Goal: Transaction & Acquisition: Purchase product/service

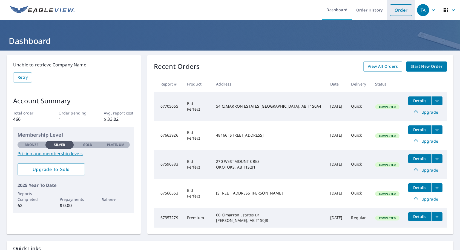
click at [401, 9] on link "Order" at bounding box center [401, 9] width 22 height 11
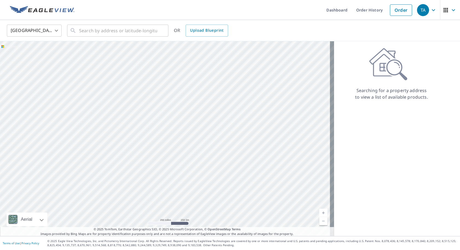
click at [44, 29] on body "TA TA Dashboard Order History Order TA United States US ​ ​ OR Upload Blueprint…" at bounding box center [230, 125] width 460 height 250
click at [45, 56] on li "[GEOGRAPHIC_DATA]" at bounding box center [34, 55] width 55 height 10
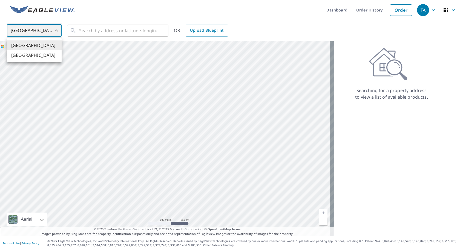
type input "CA"
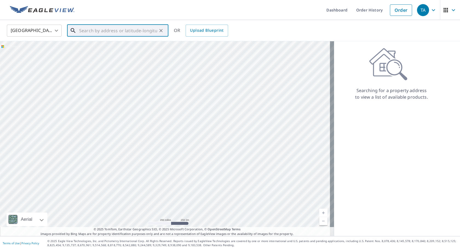
paste input "[STREET_ADDRESS],"
click at [141, 44] on span "[STREET_ADDRESS]" at bounding box center [121, 46] width 86 height 7
type input "[STREET_ADDRESS]"
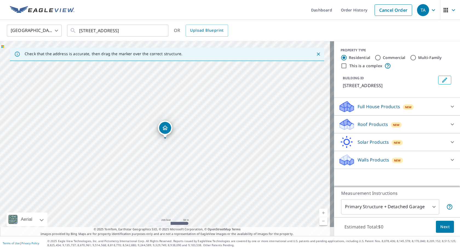
click at [365, 126] on p "Roof Products" at bounding box center [372, 124] width 30 height 7
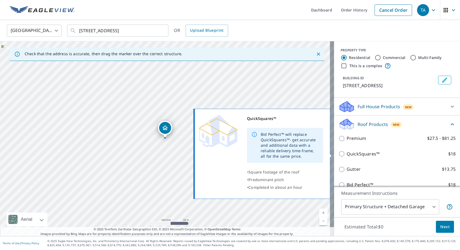
click at [338, 154] on input "QuickSquares™ $18" at bounding box center [342, 154] width 8 height 7
checkbox input "true"
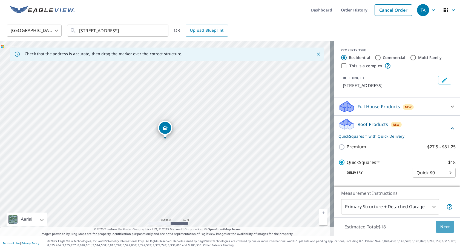
click at [444, 228] on span "Next" at bounding box center [444, 227] width 9 height 7
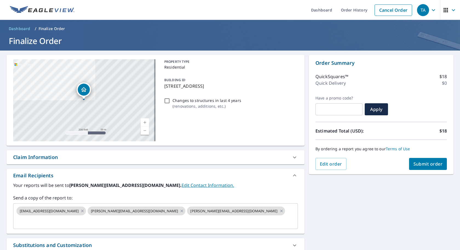
click at [425, 162] on span "Submit order" at bounding box center [427, 164] width 29 height 6
checkbox input "true"
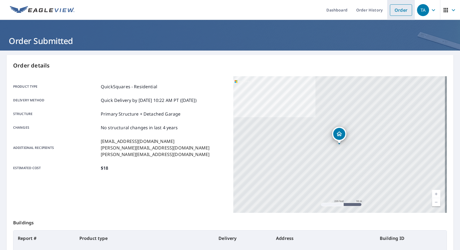
click at [396, 9] on link "Order" at bounding box center [401, 9] width 22 height 11
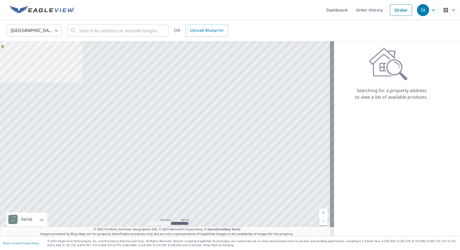
click at [50, 28] on body "TA TA Dashboard Order History Order TA United States US ​ ​ OR Upload Blueprint…" at bounding box center [230, 125] width 460 height 250
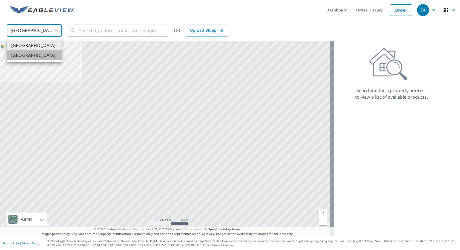
click at [50, 55] on li "[GEOGRAPHIC_DATA]" at bounding box center [34, 55] width 55 height 10
type input "CA"
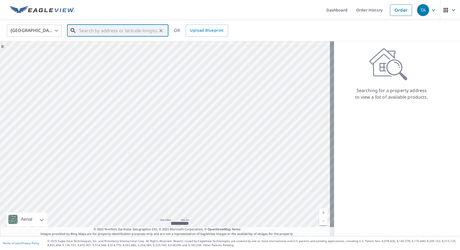
paste input "11 Gleneagles View Cochrane"
click at [128, 47] on span "[STREET_ADDRESS][PERSON_NAME]" at bounding box center [121, 46] width 86 height 7
type input "[STREET_ADDRESS][PERSON_NAME]"
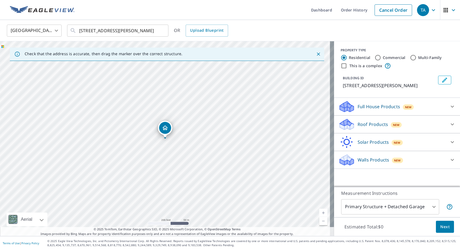
click at [369, 128] on p "Roof Products" at bounding box center [372, 124] width 30 height 7
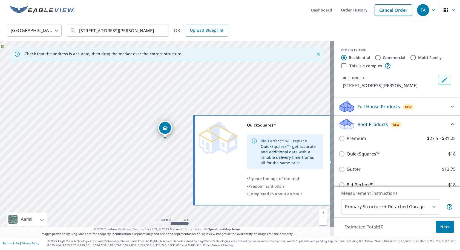
click at [338, 157] on input "QuickSquares™ $18" at bounding box center [342, 154] width 8 height 7
checkbox input "true"
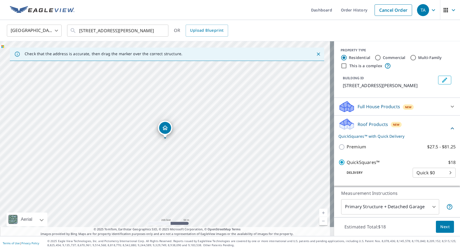
click at [444, 226] on span "Next" at bounding box center [444, 227] width 9 height 7
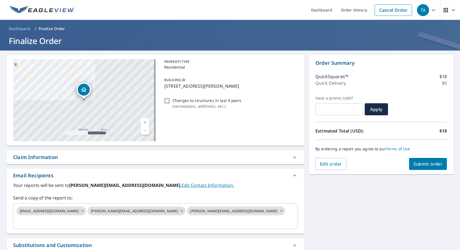
click at [429, 167] on span "Submit order" at bounding box center [427, 164] width 29 height 6
checkbox input "true"
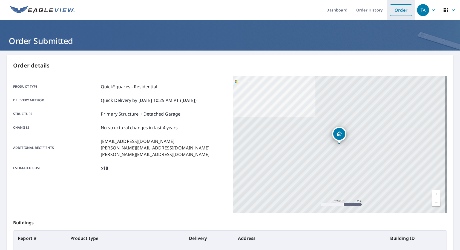
click at [396, 9] on link "Order" at bounding box center [401, 9] width 22 height 11
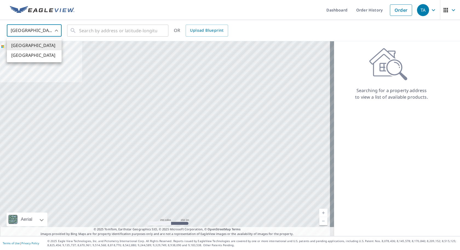
click at [43, 29] on body "TA TA Dashboard Order History Order TA United States US ​ ​ OR Upload Blueprint…" at bounding box center [230, 125] width 460 height 250
click at [42, 56] on li "[GEOGRAPHIC_DATA]" at bounding box center [34, 55] width 55 height 10
type input "CA"
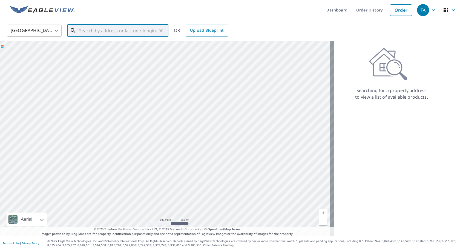
paste input "[STREET_ADDRESS][PERSON_NAME][PERSON_NAME]"
click at [109, 47] on span "[STREET_ADDRESS][PERSON_NAME]" at bounding box center [121, 46] width 86 height 7
type input "[STREET_ADDRESS][PERSON_NAME]"
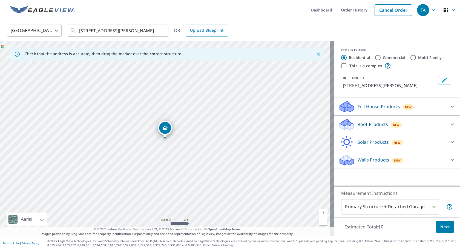
click at [366, 128] on p "Roof Products" at bounding box center [372, 124] width 30 height 7
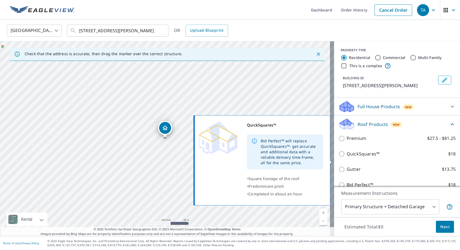
click at [338, 157] on input "QuickSquares™ $18" at bounding box center [342, 154] width 8 height 7
checkbox input "true"
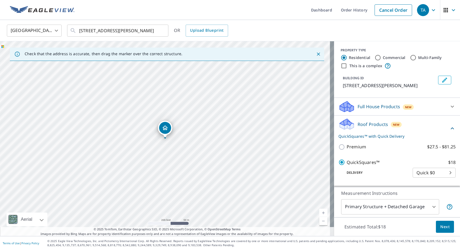
click at [440, 229] on span "Next" at bounding box center [444, 227] width 9 height 7
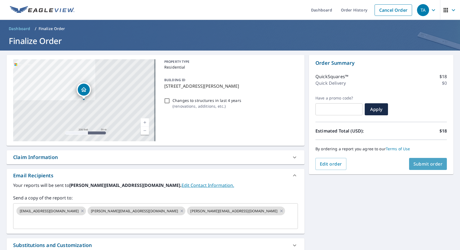
click at [426, 166] on span "Submit order" at bounding box center [427, 164] width 29 height 6
checkbox input "true"
